Goal: Transaction & Acquisition: Purchase product/service

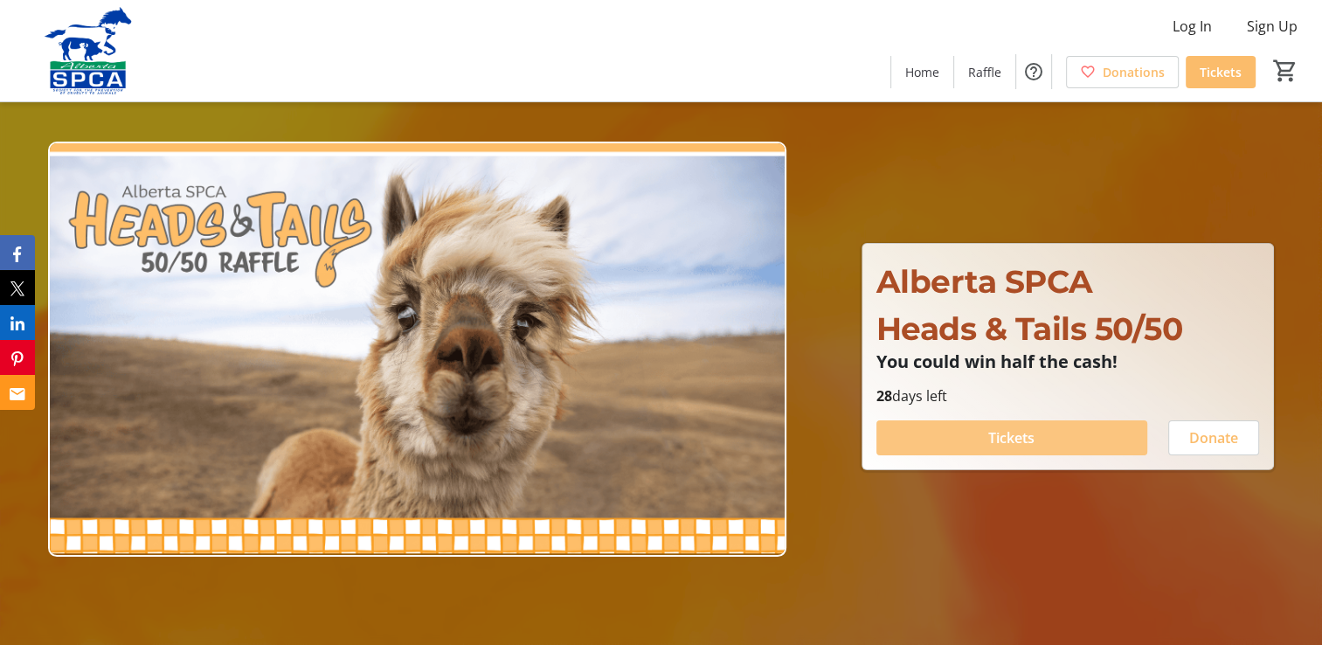
click at [1023, 439] on span "Tickets" at bounding box center [1011, 437] width 46 height 21
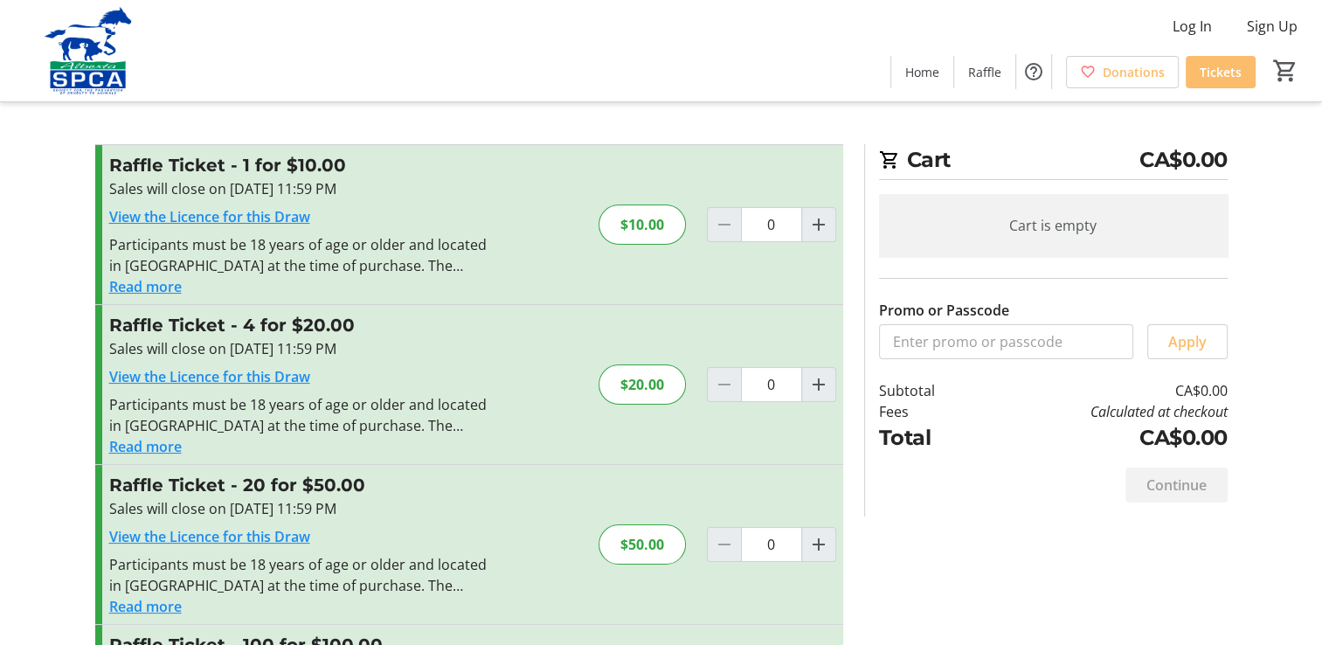
click at [139, 286] on button "Read more" at bounding box center [145, 286] width 73 height 21
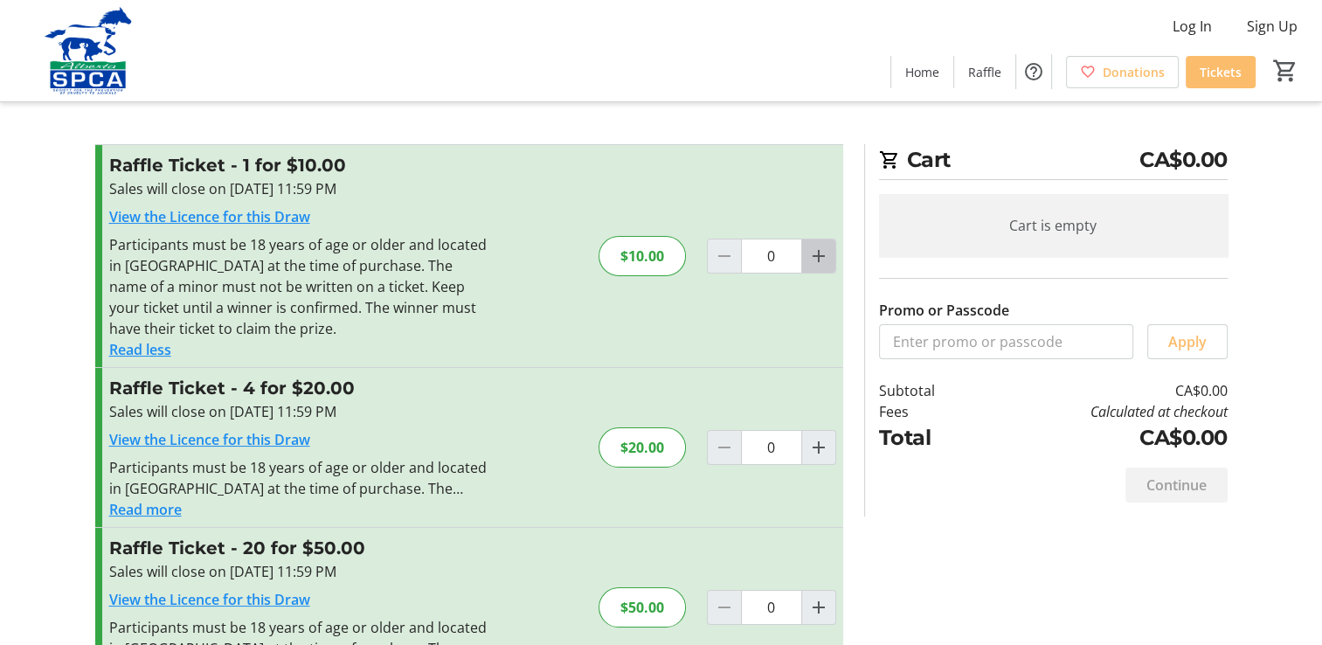
click at [821, 255] on mat-icon "Increment by one" at bounding box center [818, 256] width 21 height 21
type input "1"
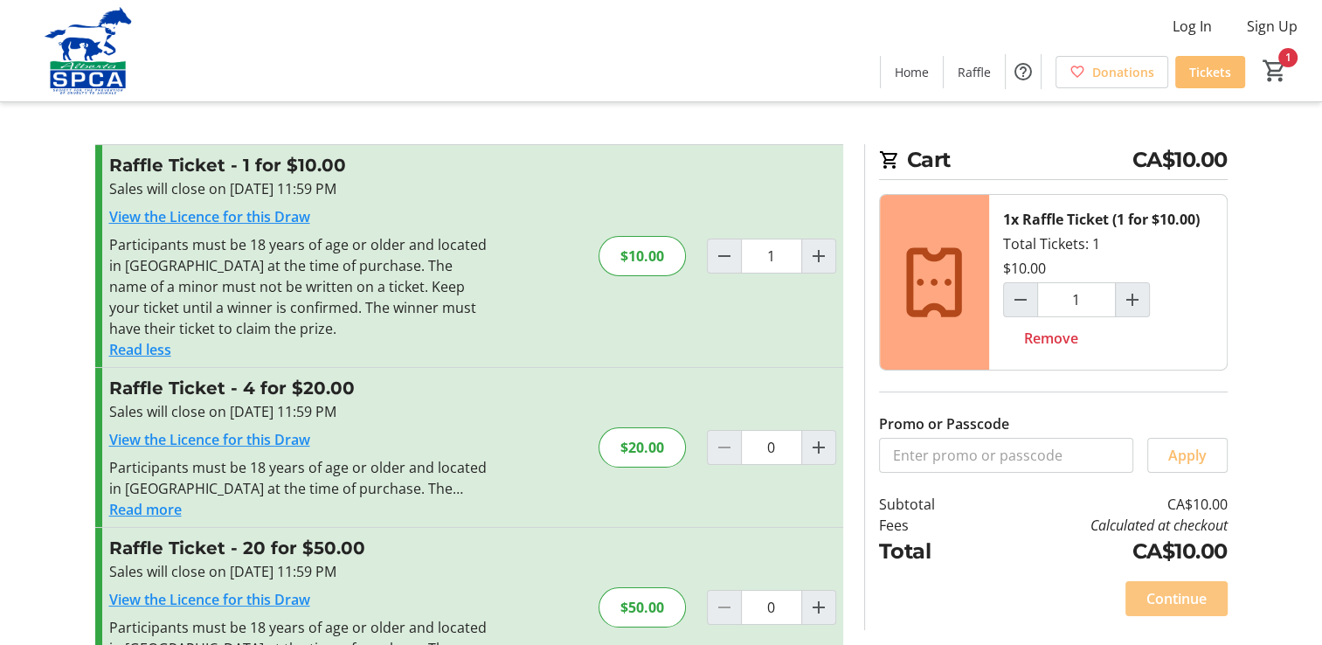
click at [1168, 596] on span "Continue" at bounding box center [1177, 598] width 60 height 21
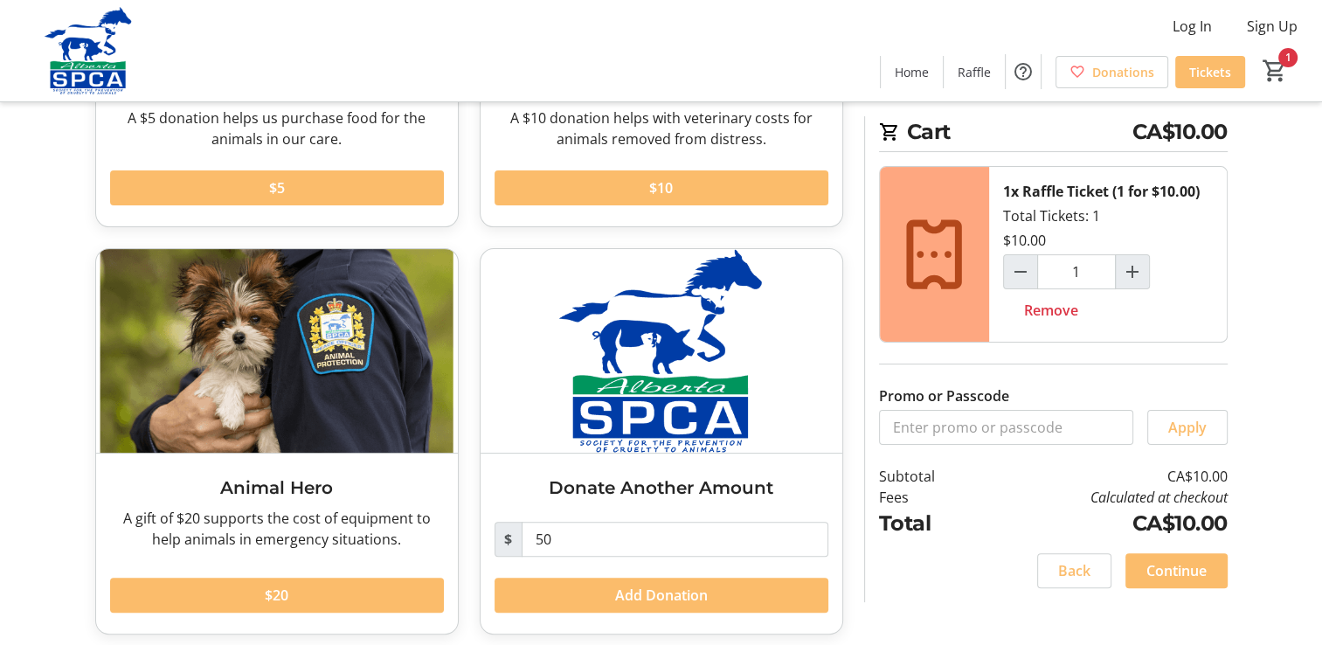
scroll to position [357, 0]
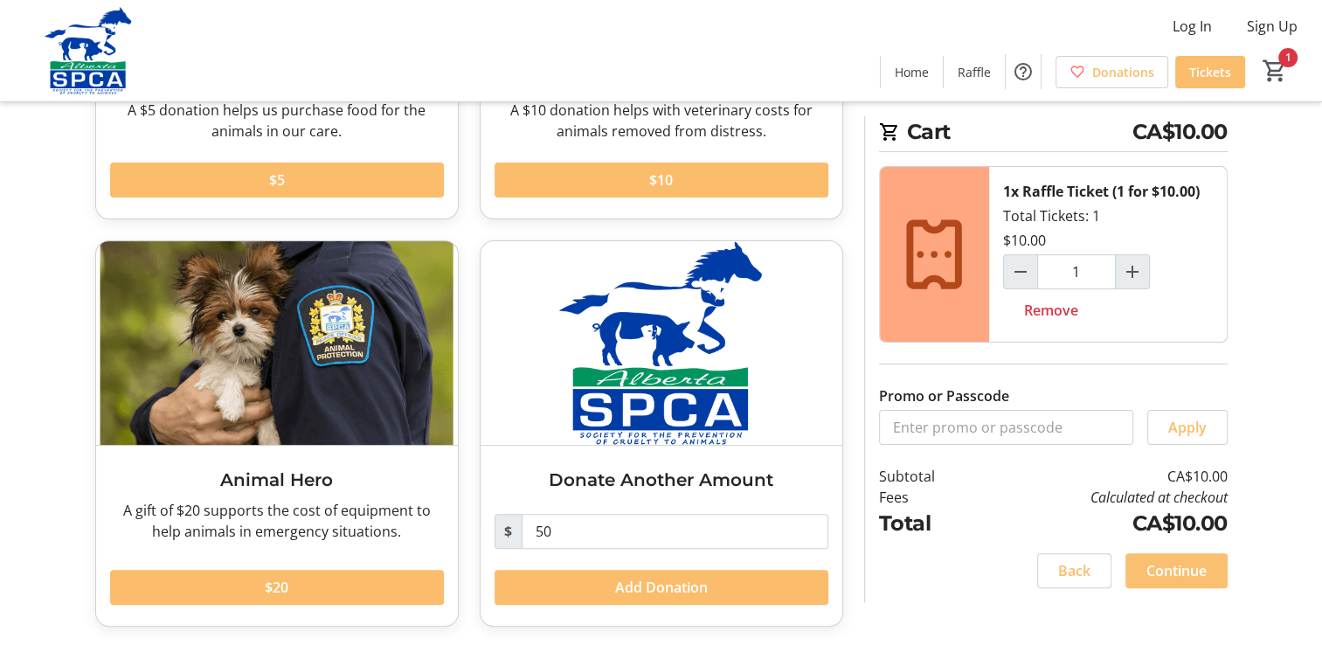
click at [1158, 572] on span "Continue" at bounding box center [1177, 570] width 60 height 21
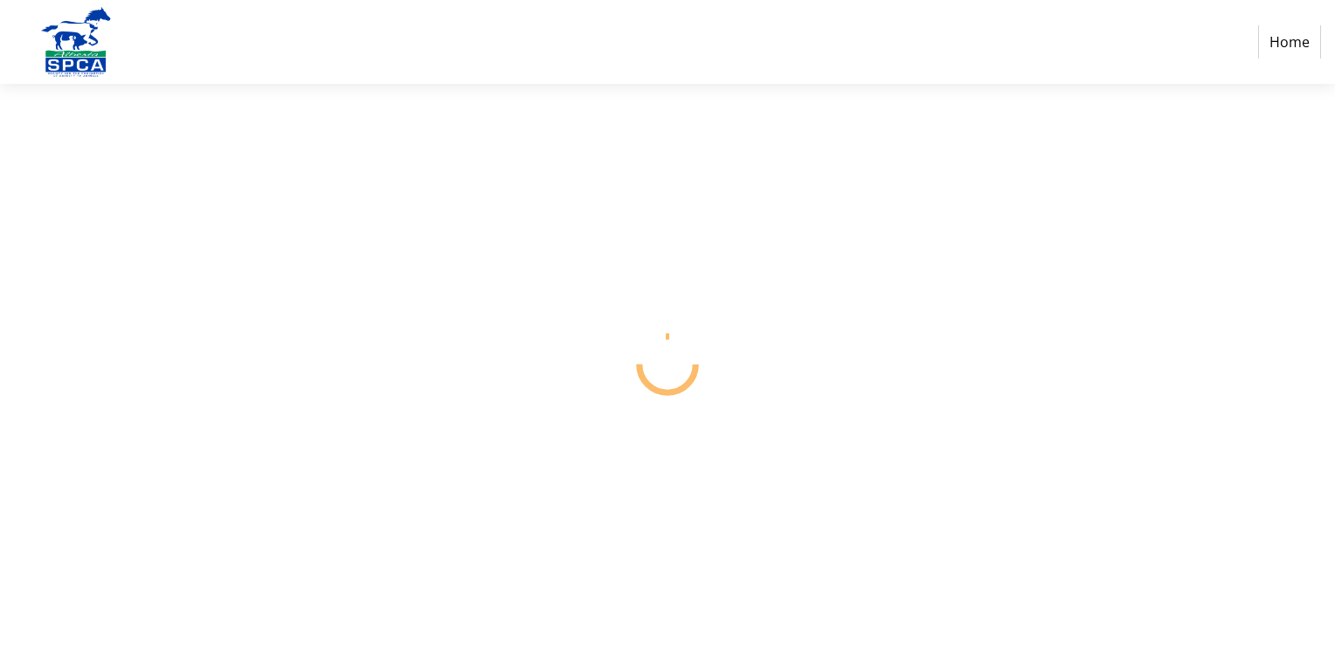
select select "CA"
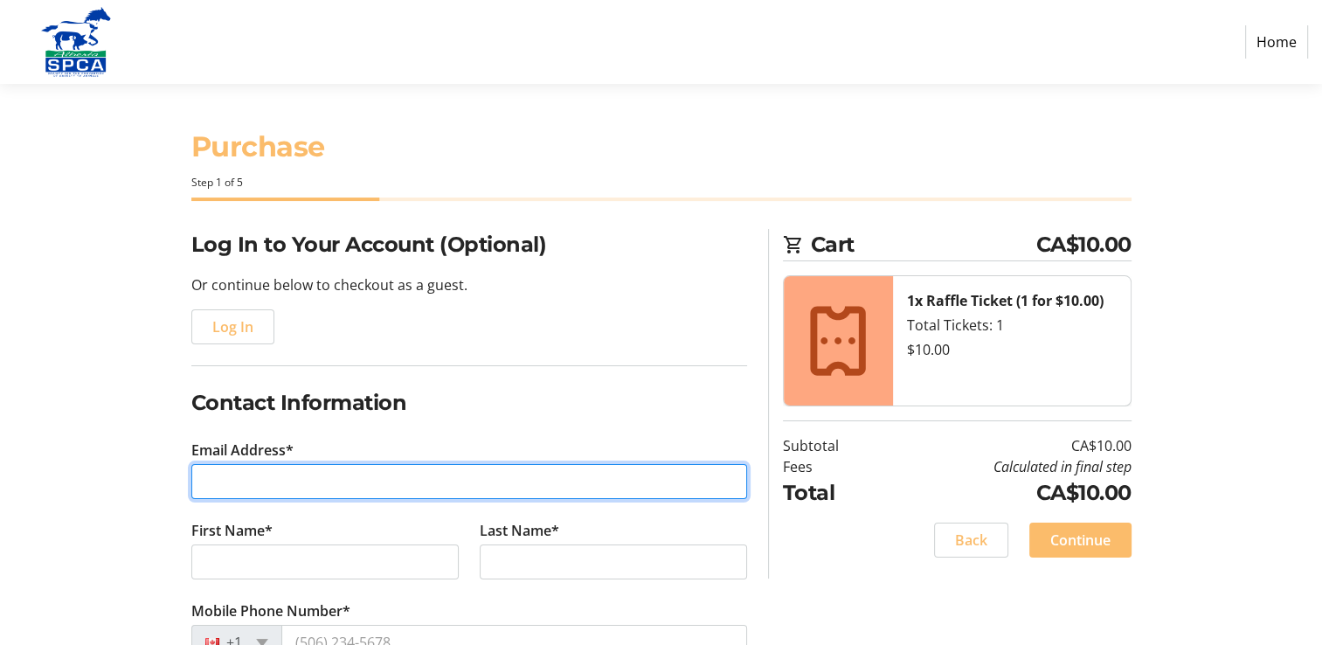
click at [477, 488] on input "Email Address*" at bounding box center [469, 481] width 556 height 35
type input "[EMAIL_ADDRESS][PERSON_NAME][DOMAIN_NAME]"
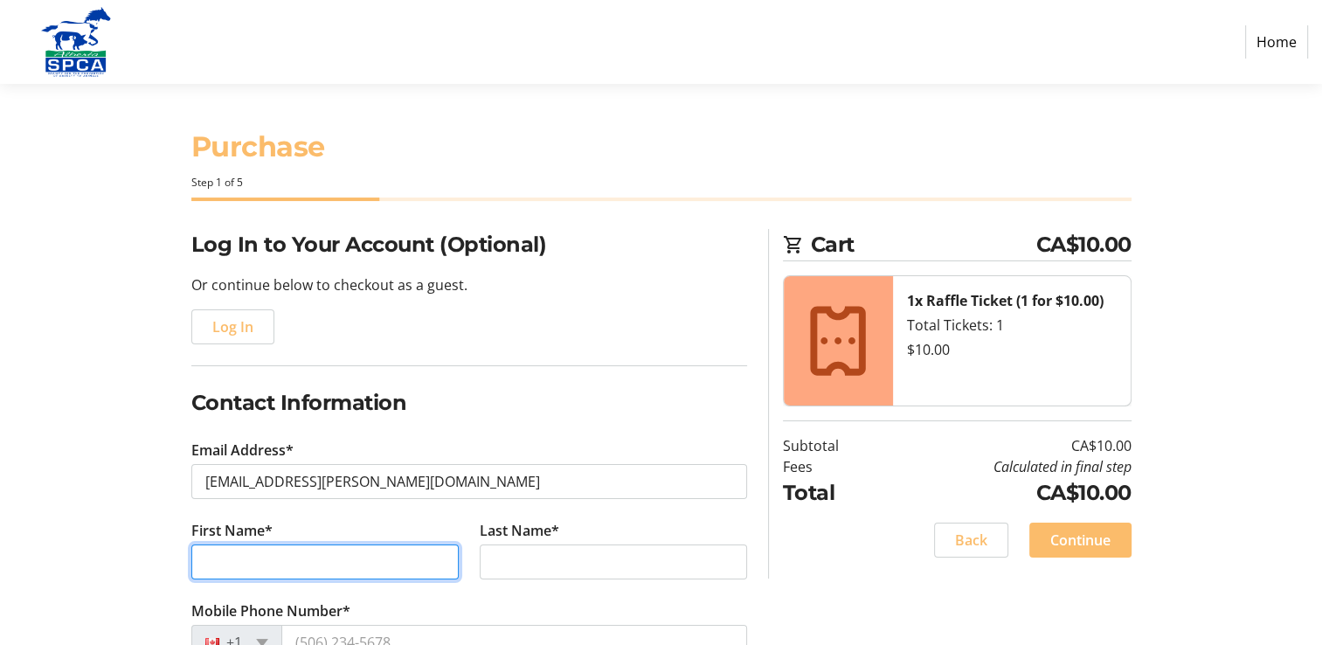
type input "[PERSON_NAME]"
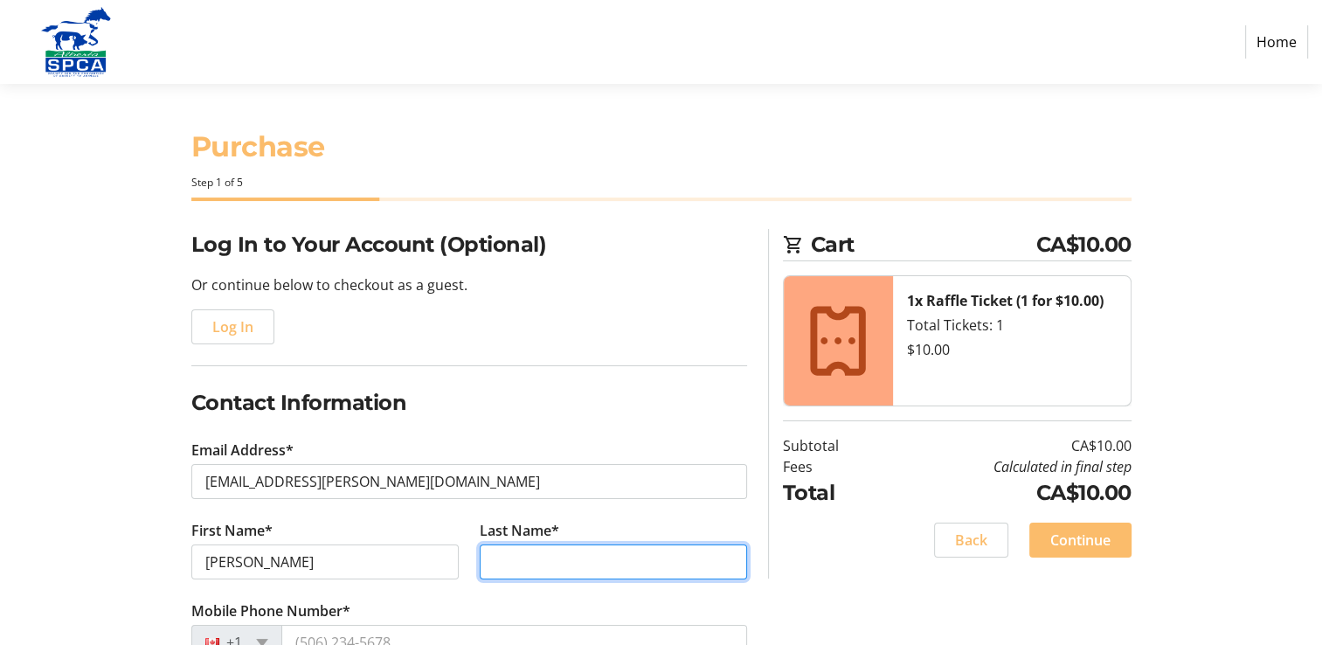
type input "[PERSON_NAME]"
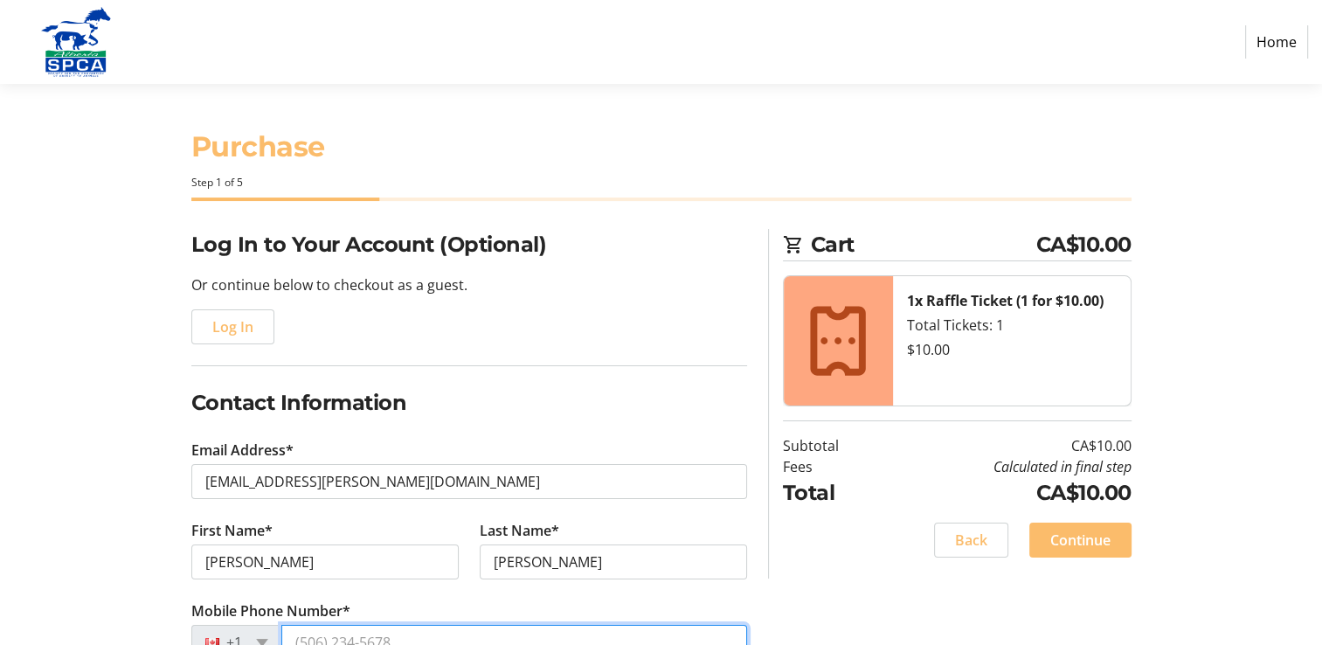
type input "[PHONE_NUMBER]"
type input "15 stradwick point sw"
type input "[GEOGRAPHIC_DATA]"
type input "T3H 3E9"
select select "US"
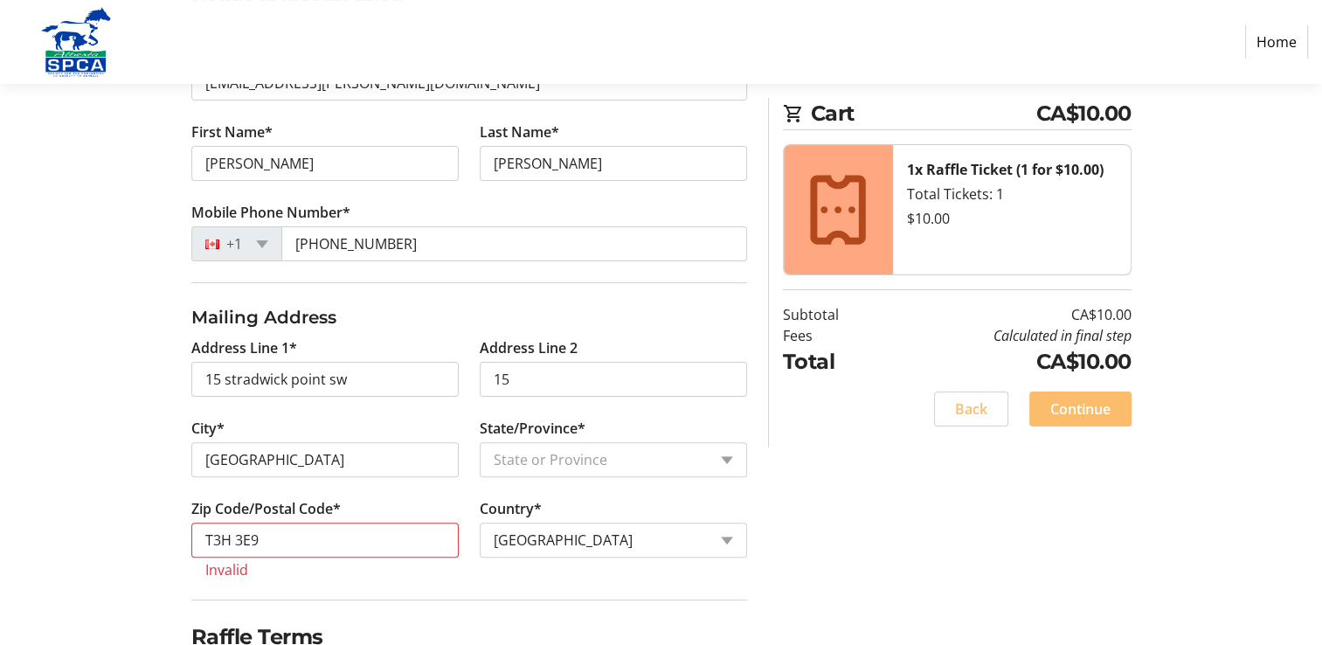
scroll to position [399, 0]
click at [566, 374] on input "15" at bounding box center [613, 378] width 267 height 35
type input "1"
click at [556, 461] on select "State or Province State or [GEOGRAPHIC_DATA][US_STATE][GEOGRAPHIC_DATA] [US_STA…" at bounding box center [613, 458] width 267 height 35
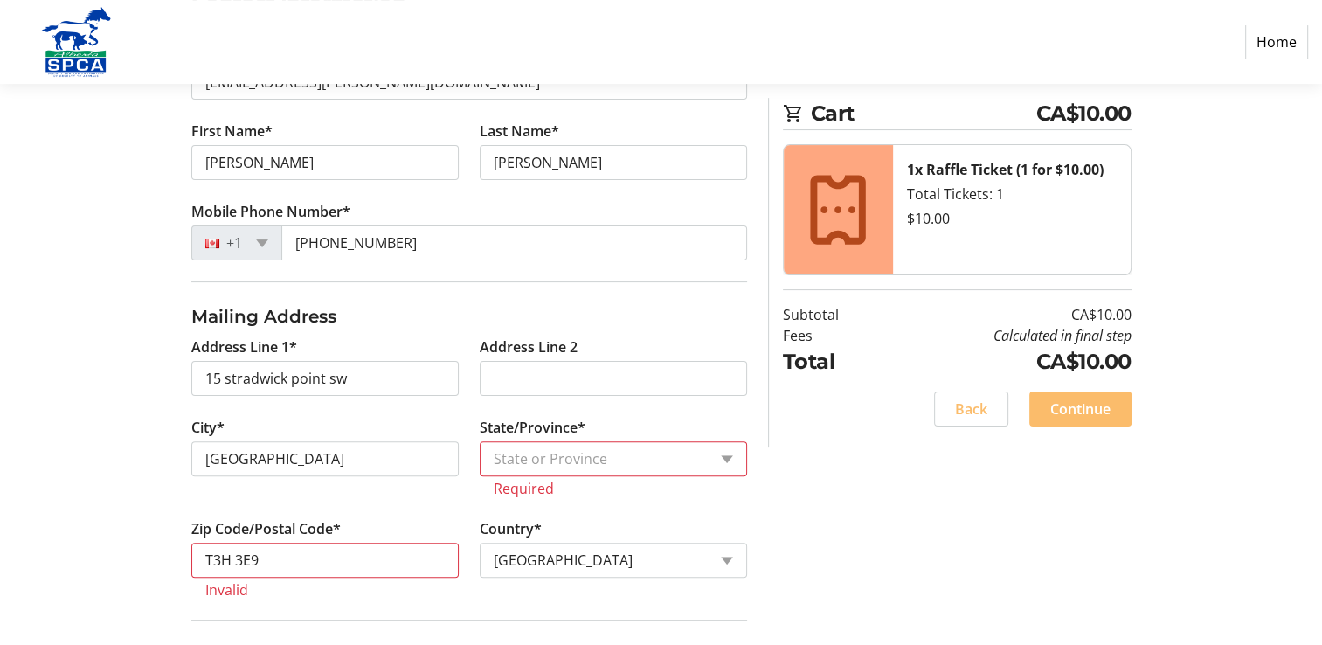
click at [824, 465] on div "Log In to Your Account (Optional) Or continue below to checkout as a guest. Log…" at bounding box center [662, 290] width 1154 height 920
drag, startPoint x: 449, startPoint y: 561, endPoint x: 471, endPoint y: 562, distance: 21.9
click at [449, 561] on input "T3H 3E9" at bounding box center [324, 560] width 267 height 35
click at [527, 550] on select "Country Country [GEOGRAPHIC_DATA] [GEOGRAPHIC_DATA] [GEOGRAPHIC_DATA] [GEOGRAPH…" at bounding box center [613, 560] width 267 height 35
select select "CA"
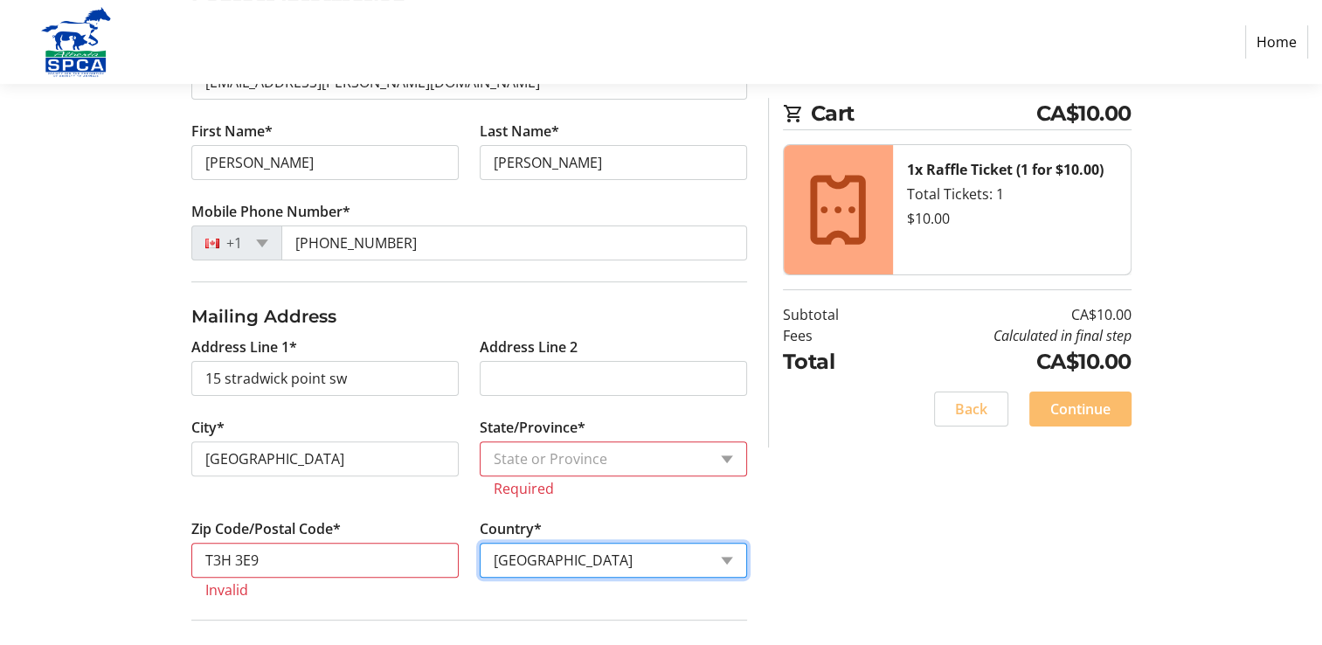
click at [480, 543] on select "Country Country [GEOGRAPHIC_DATA] [GEOGRAPHIC_DATA] [GEOGRAPHIC_DATA] [GEOGRAPH…" at bounding box center [613, 560] width 267 height 35
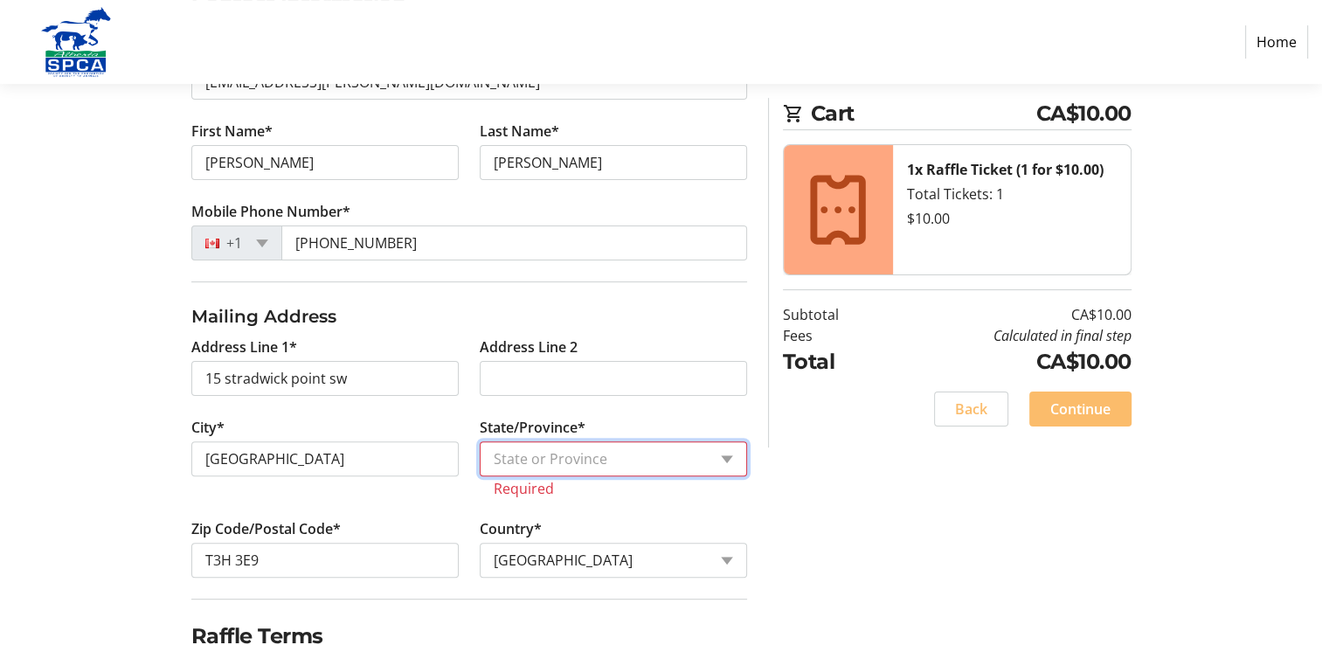
click at [726, 454] on select "State or Province State or Province [GEOGRAPHIC_DATA] [GEOGRAPHIC_DATA] [GEOGRA…" at bounding box center [613, 458] width 267 height 35
select select "AB"
click at [480, 441] on select "State or Province State or Province [GEOGRAPHIC_DATA] [GEOGRAPHIC_DATA] [GEOGRA…" at bounding box center [613, 458] width 267 height 35
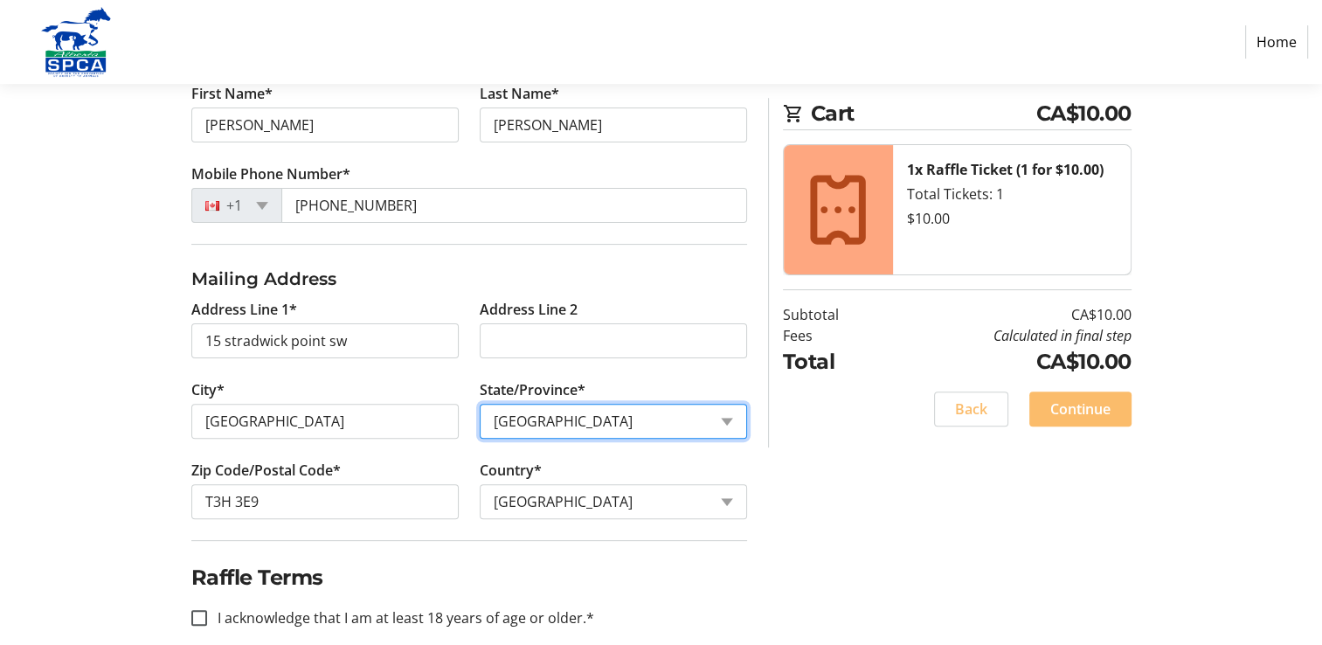
scroll to position [459, 0]
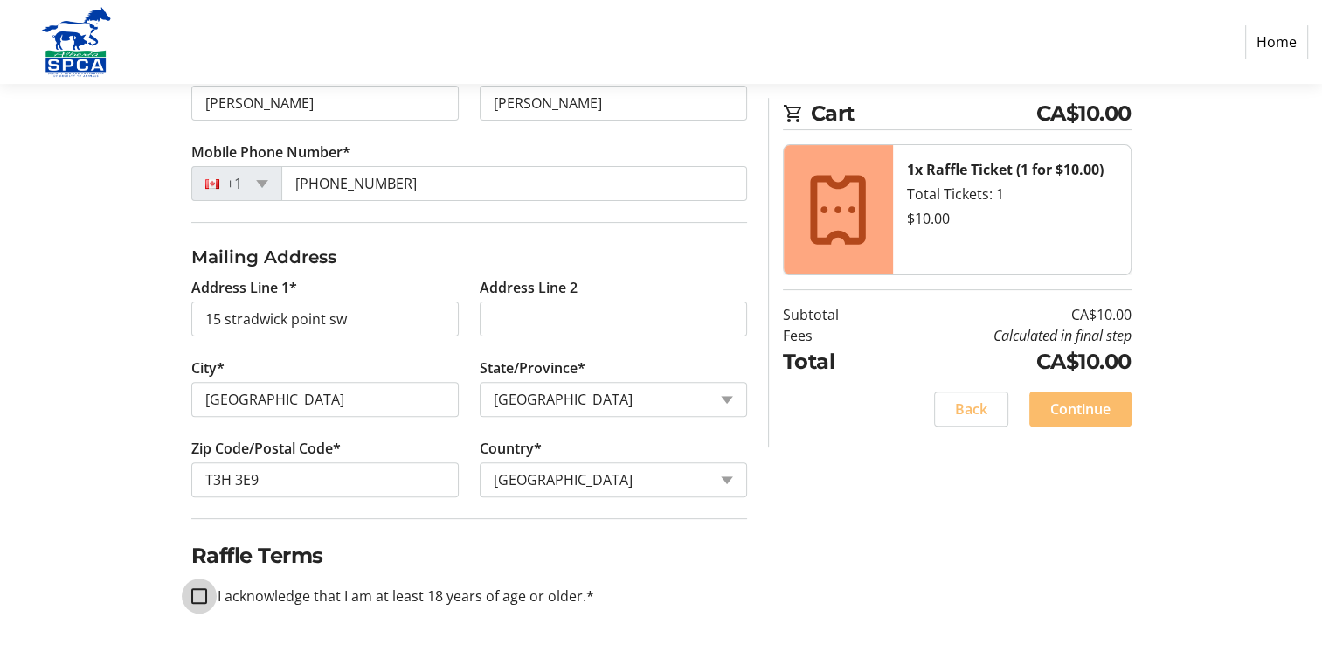
click at [196, 592] on input "I acknowledge that I am at least 18 years of age or older.*" at bounding box center [199, 596] width 16 height 16
checkbox input "true"
click at [1059, 405] on span "Continue" at bounding box center [1080, 408] width 60 height 21
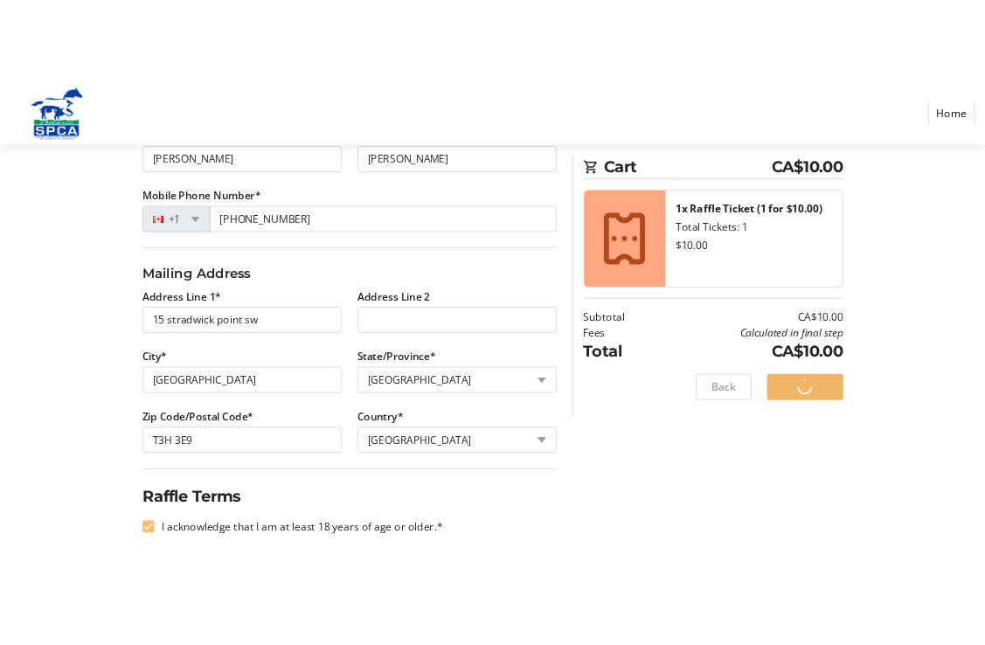
scroll to position [0, 0]
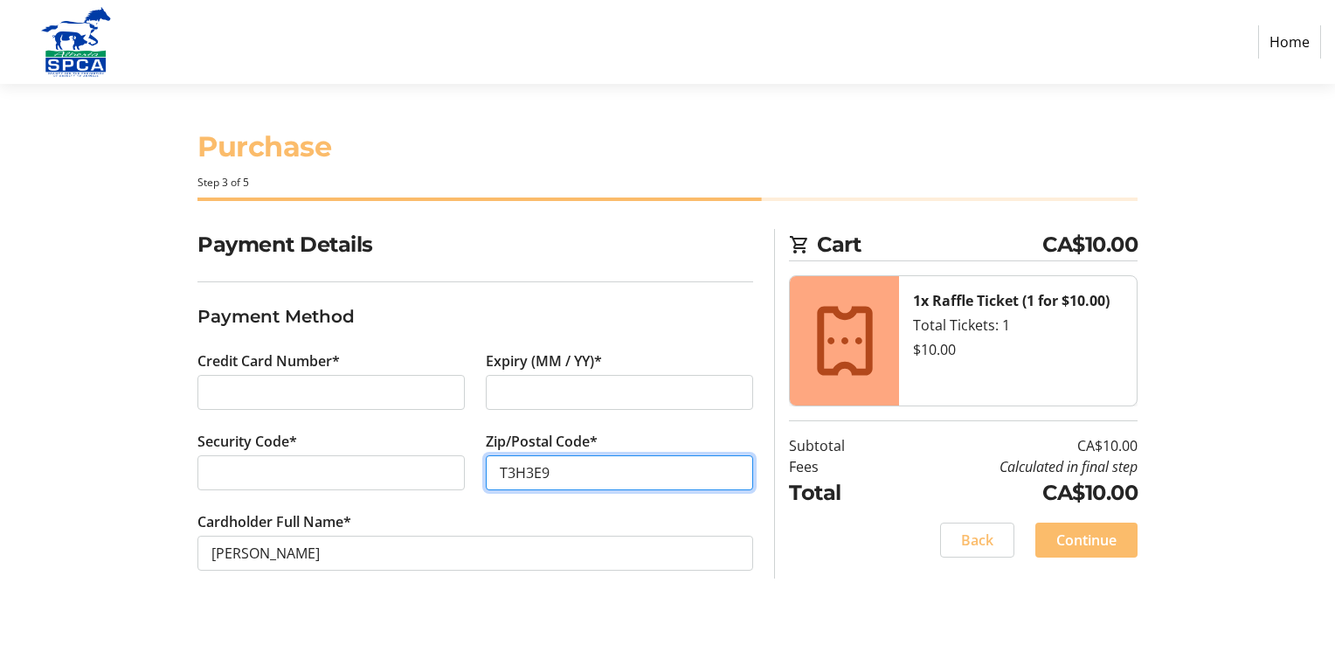
type input "T3H3E9"
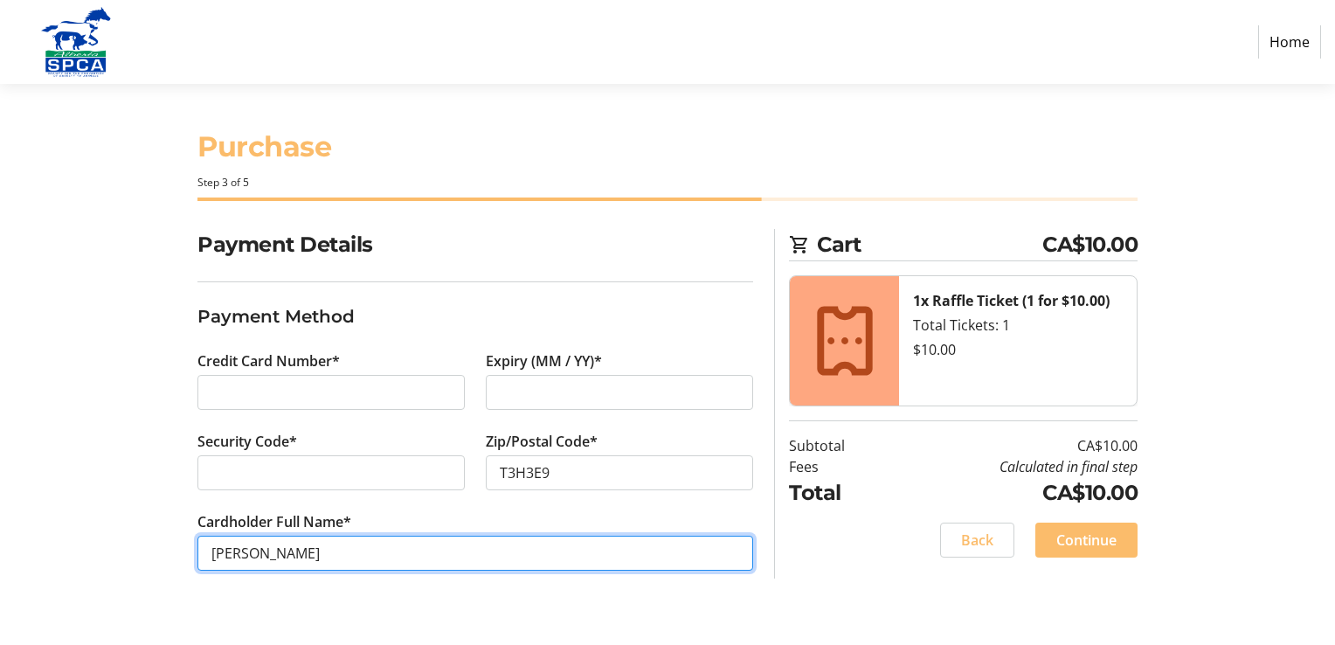
click at [618, 558] on input "[PERSON_NAME]" at bounding box center [475, 553] width 556 height 35
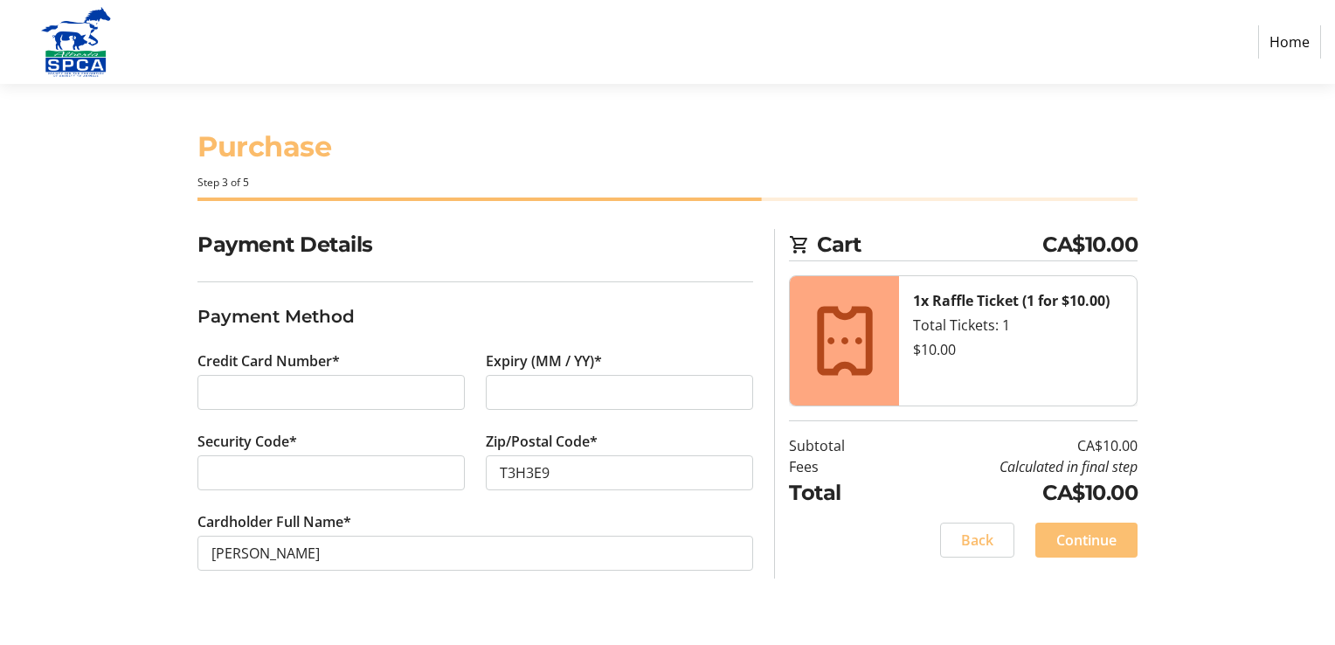
click at [1071, 537] on span "Continue" at bounding box center [1087, 540] width 60 height 21
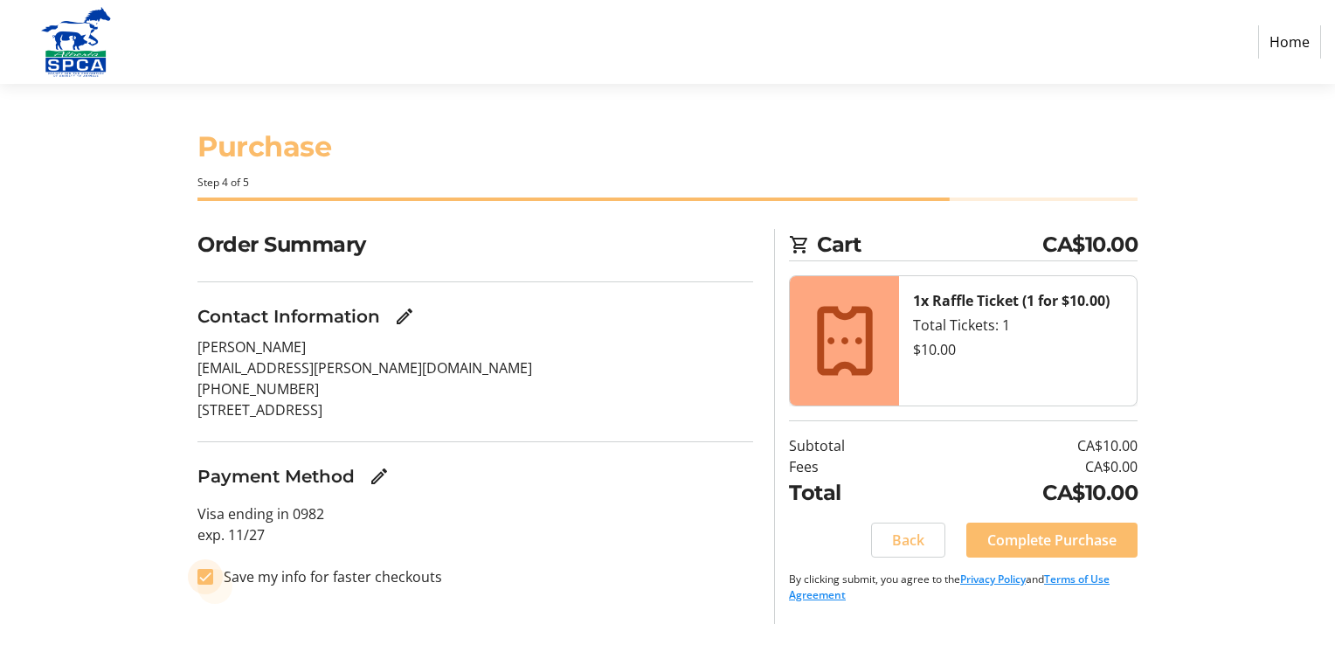
click at [200, 572] on input "Save my info for faster checkouts" at bounding box center [205, 577] width 16 height 16
checkbox input "false"
click at [1064, 539] on span "Complete Purchase" at bounding box center [1051, 540] width 129 height 21
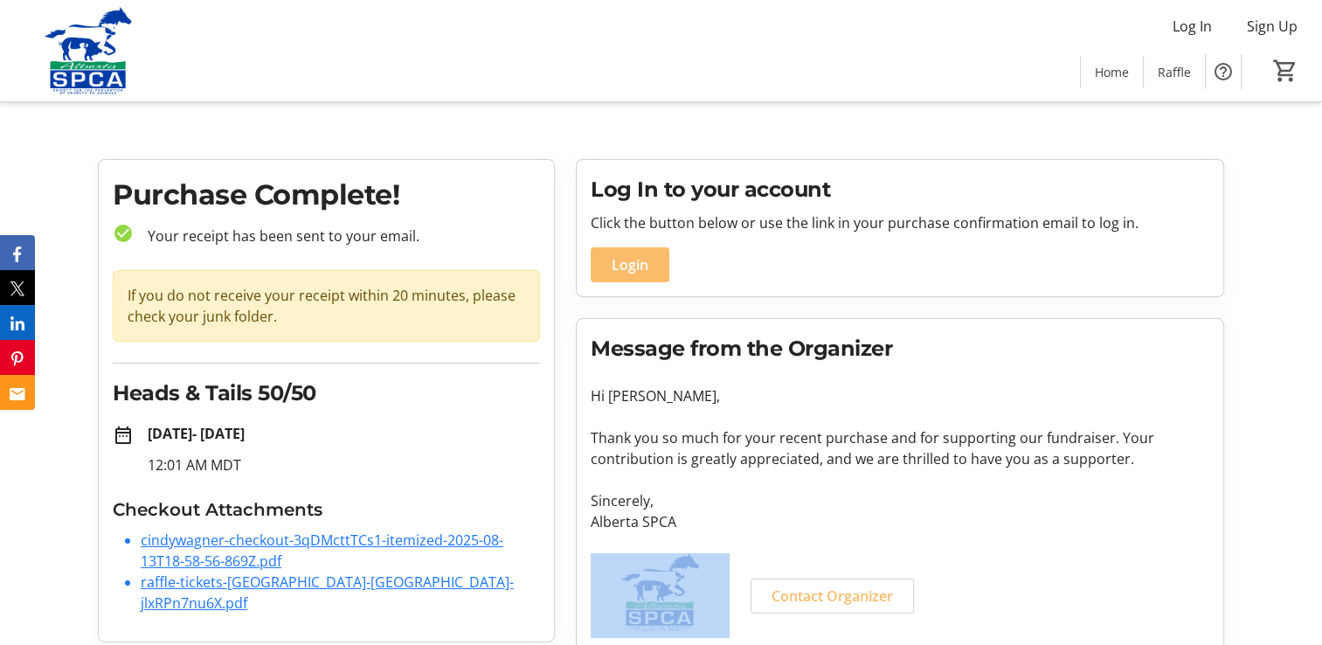
drag, startPoint x: 1064, startPoint y: 539, endPoint x: 925, endPoint y: 570, distance: 141.4
click at [925, 570] on tr-organization-message "Message from the Organizer Hi [PERSON_NAME], Thank you so much for your recent …" at bounding box center [900, 485] width 619 height 305
click at [402, 544] on link "cindywagner-checkout-3qDMcttTCs1-itemized-2025-08-13T18-58-56-869Z.pdf" at bounding box center [322, 550] width 363 height 40
